Goal: Information Seeking & Learning: Learn about a topic

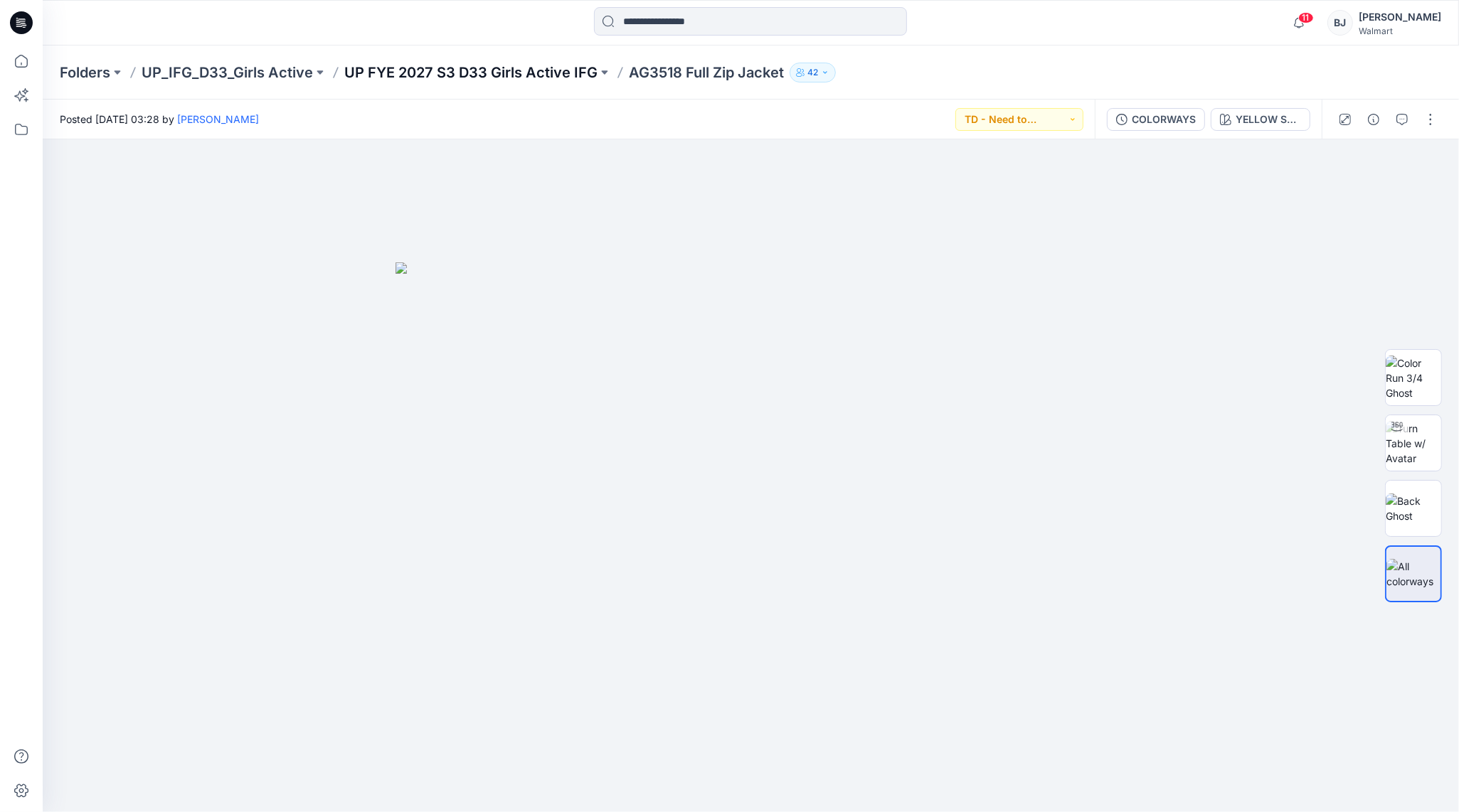
click at [456, 71] on p "UP FYE 2027 S3 D33 Girls Active IFG" at bounding box center [471, 72] width 253 height 20
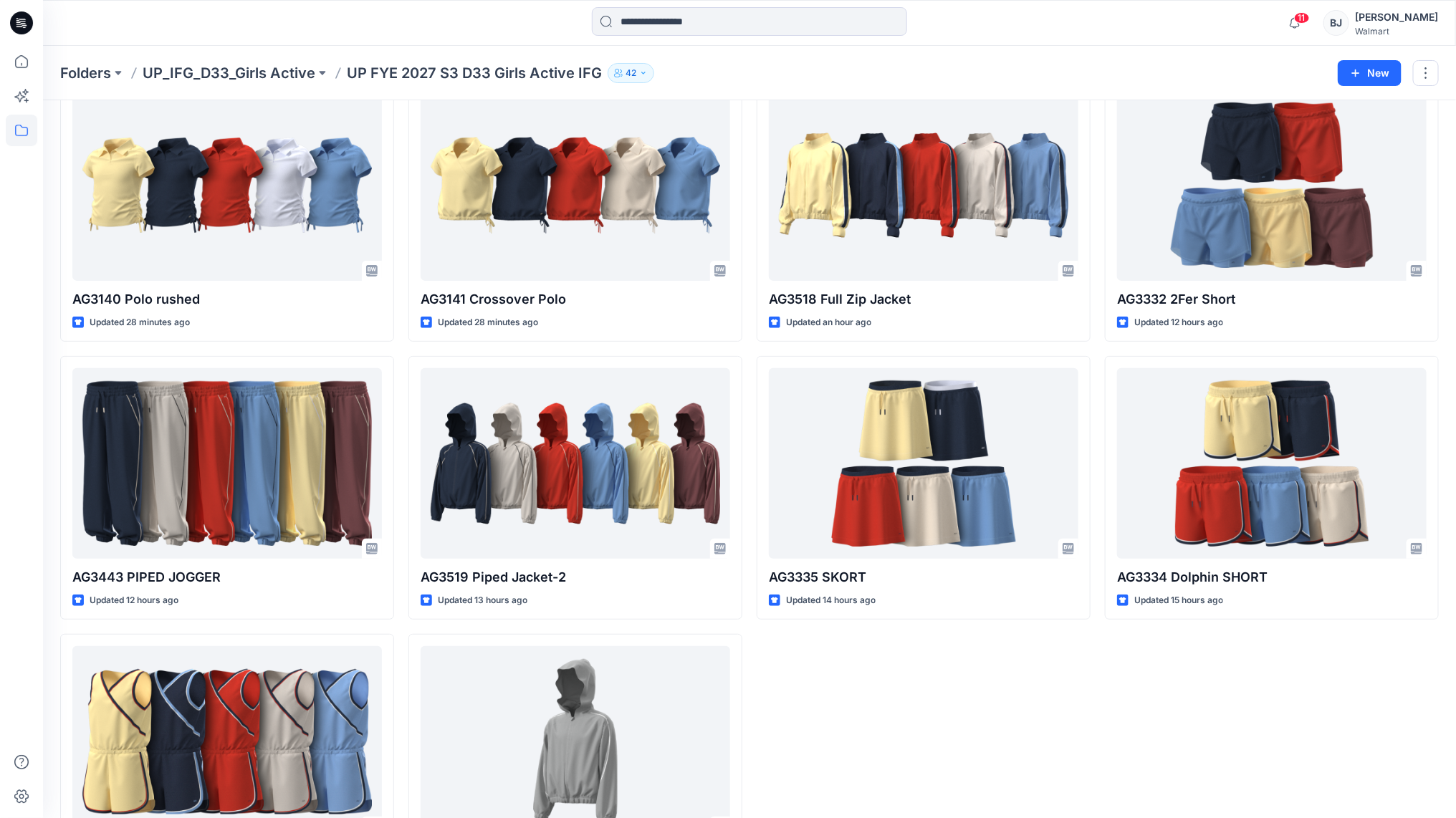
scroll to position [93, 0]
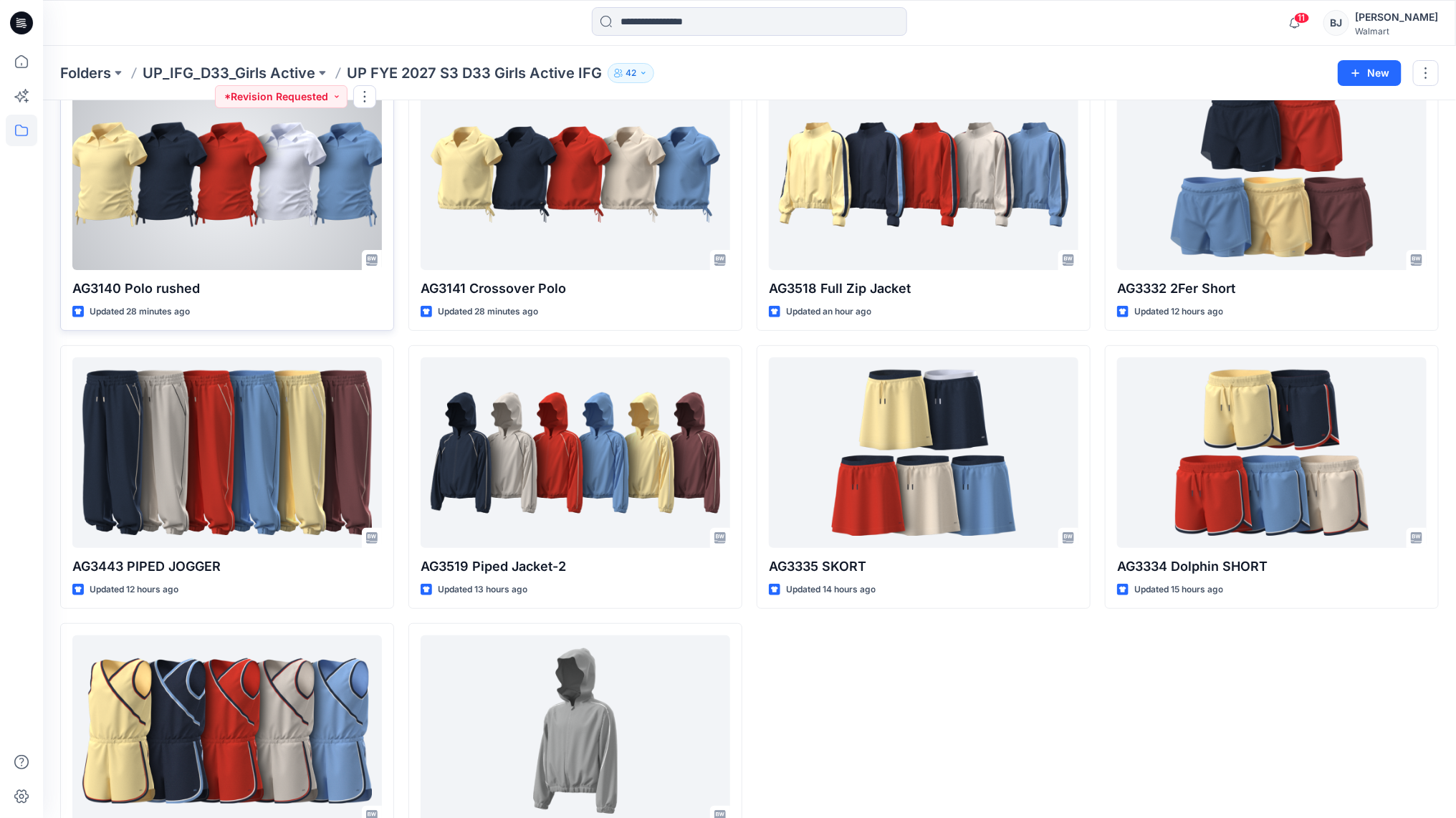
click at [260, 212] on div at bounding box center [227, 174] width 310 height 190
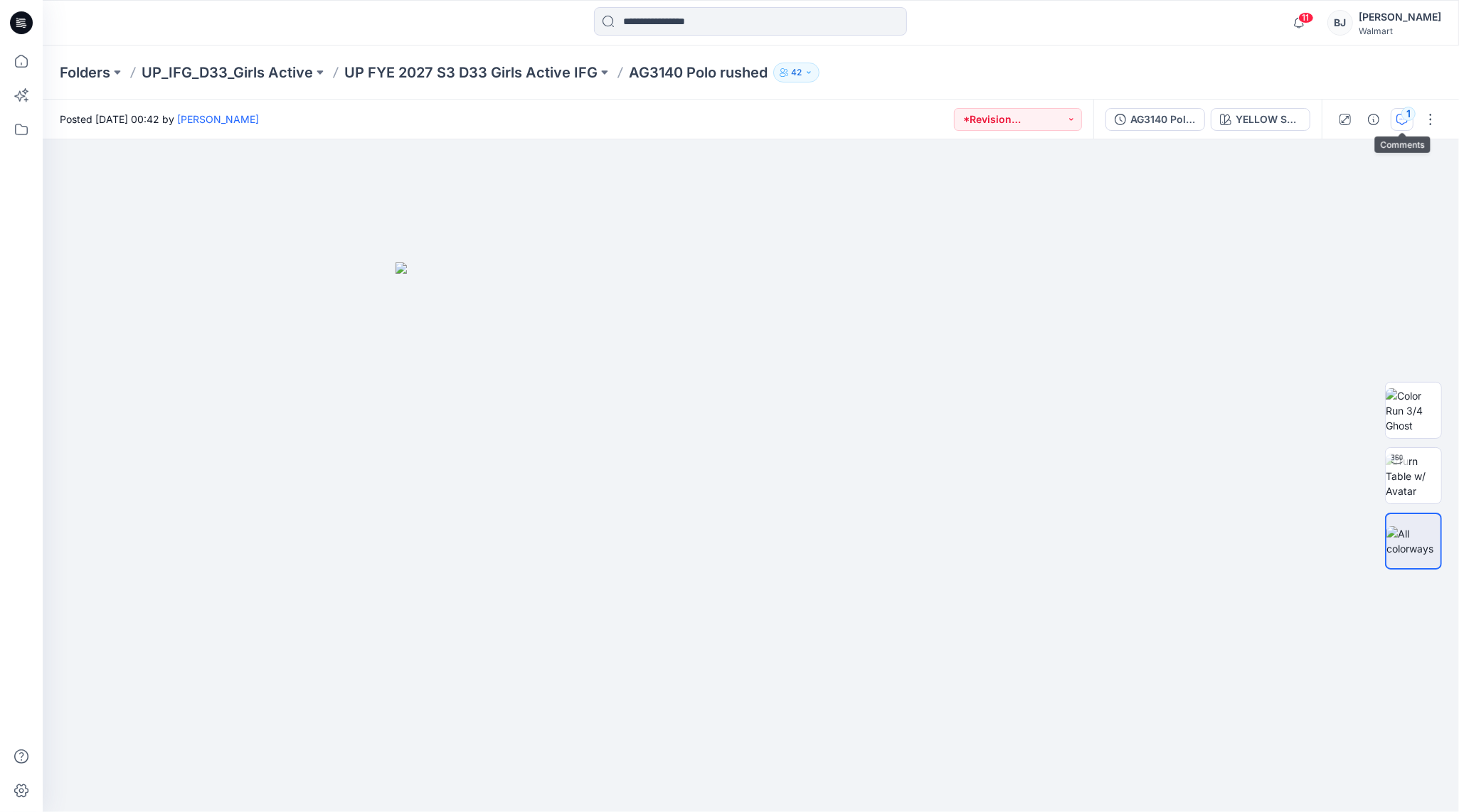
click at [1404, 111] on div "1" at bounding box center [1408, 114] width 14 height 14
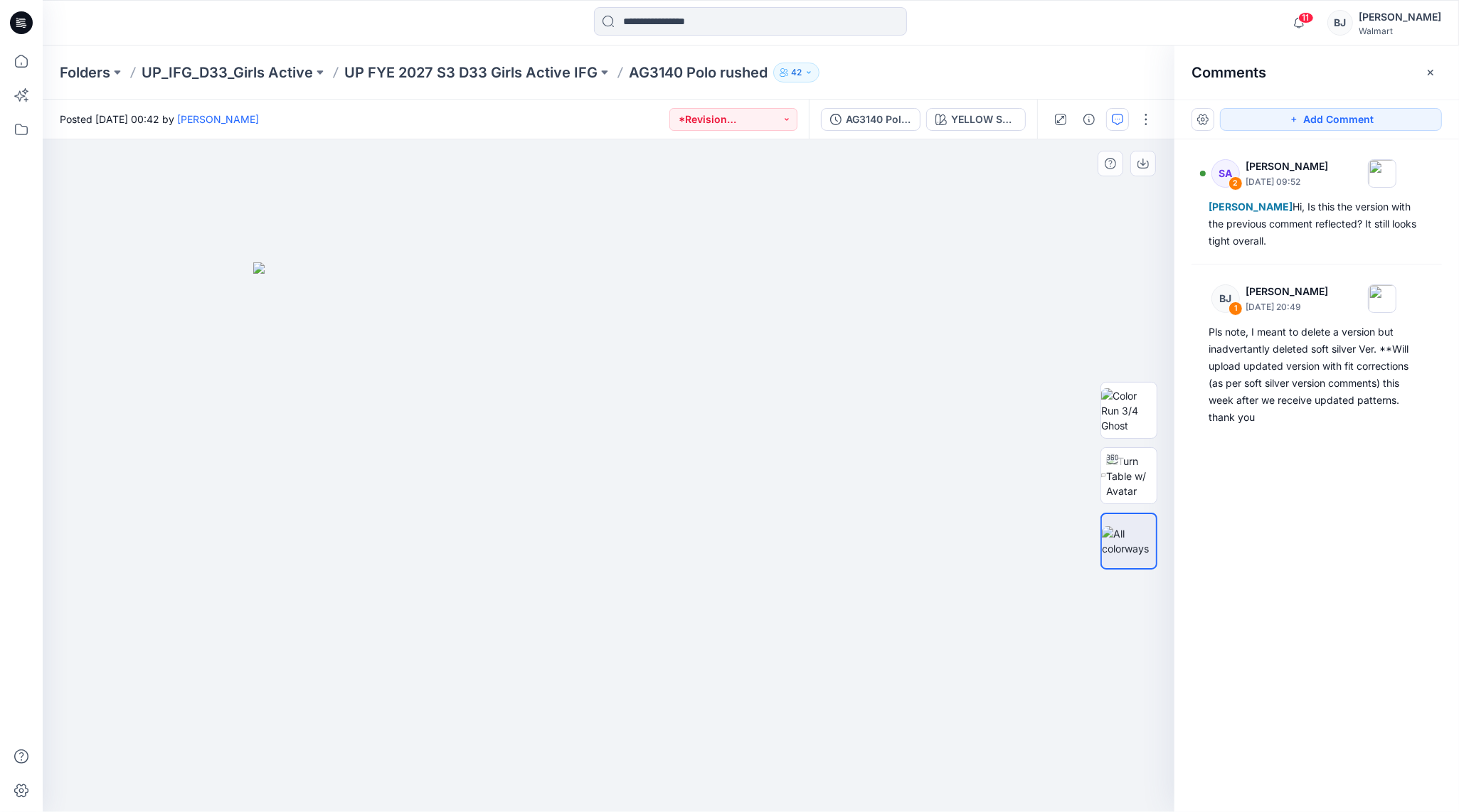
click at [945, 326] on img at bounding box center [609, 537] width 711 height 550
click at [1426, 69] on icon "button" at bounding box center [1430, 72] width 12 height 12
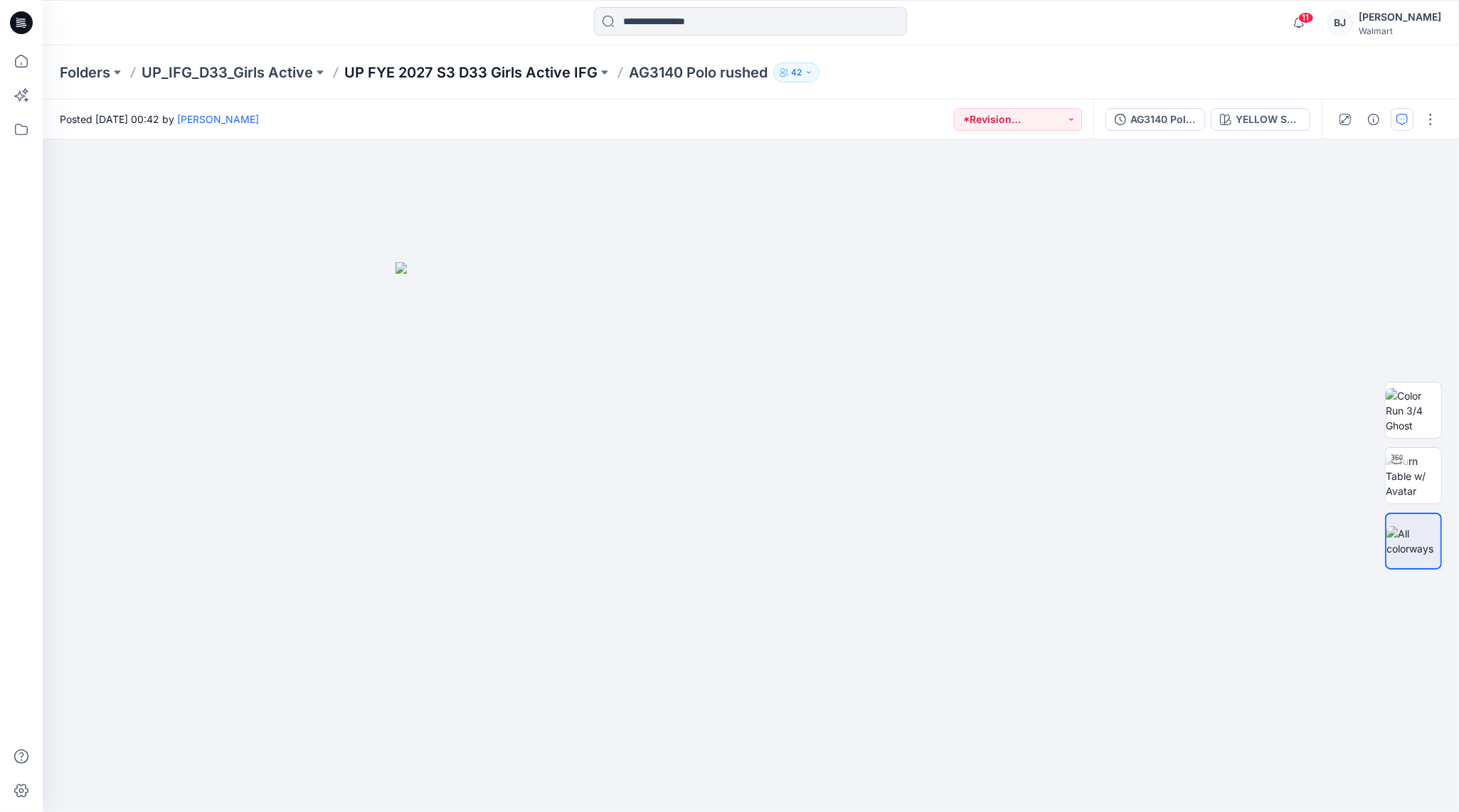
click at [521, 68] on p "UP FYE 2027 S3 D33 Girls Active IFG" at bounding box center [471, 72] width 253 height 20
